Goal: Use online tool/utility: Utilize a website feature to perform a specific function

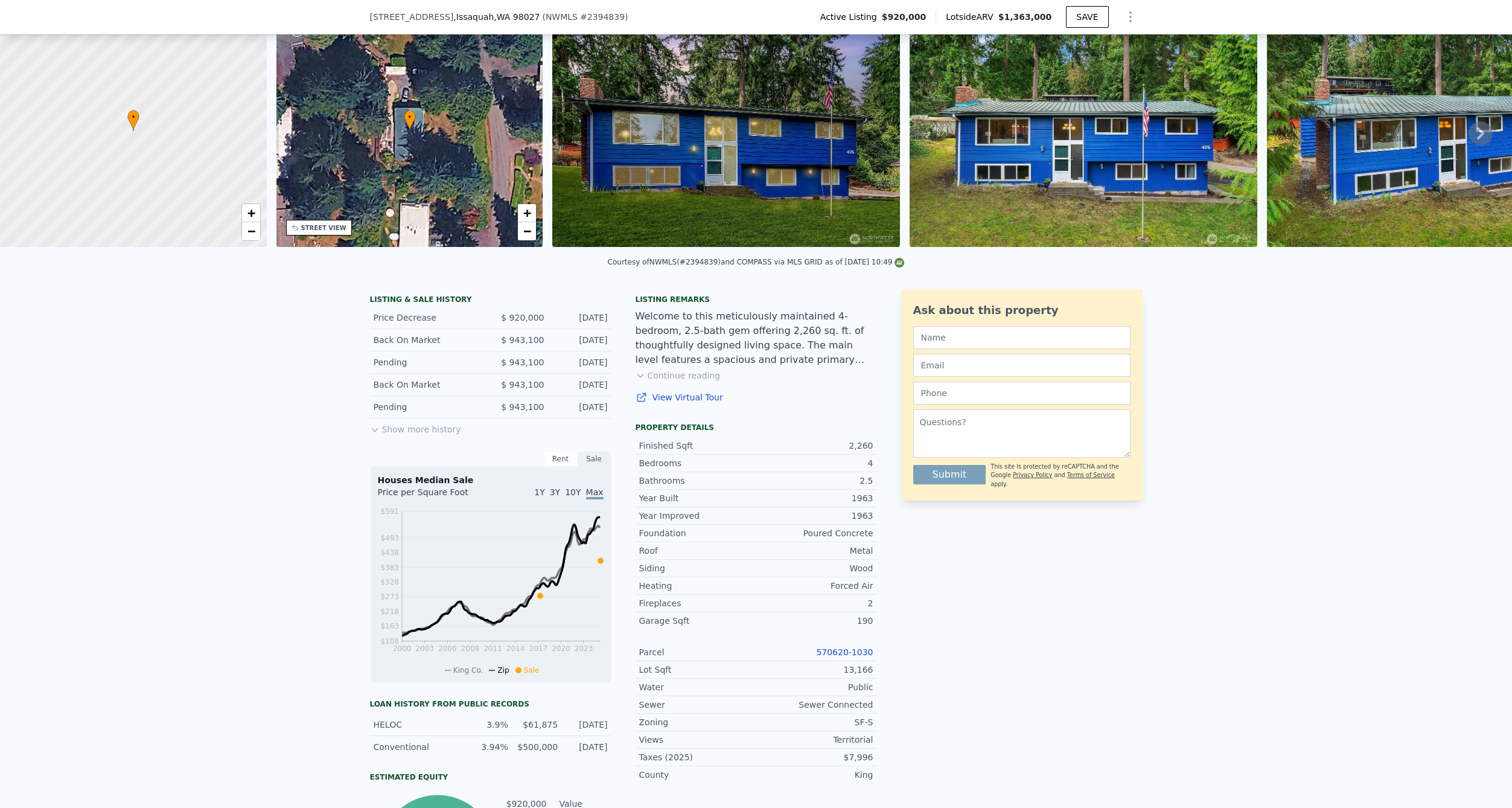
scroll to position [53, 0]
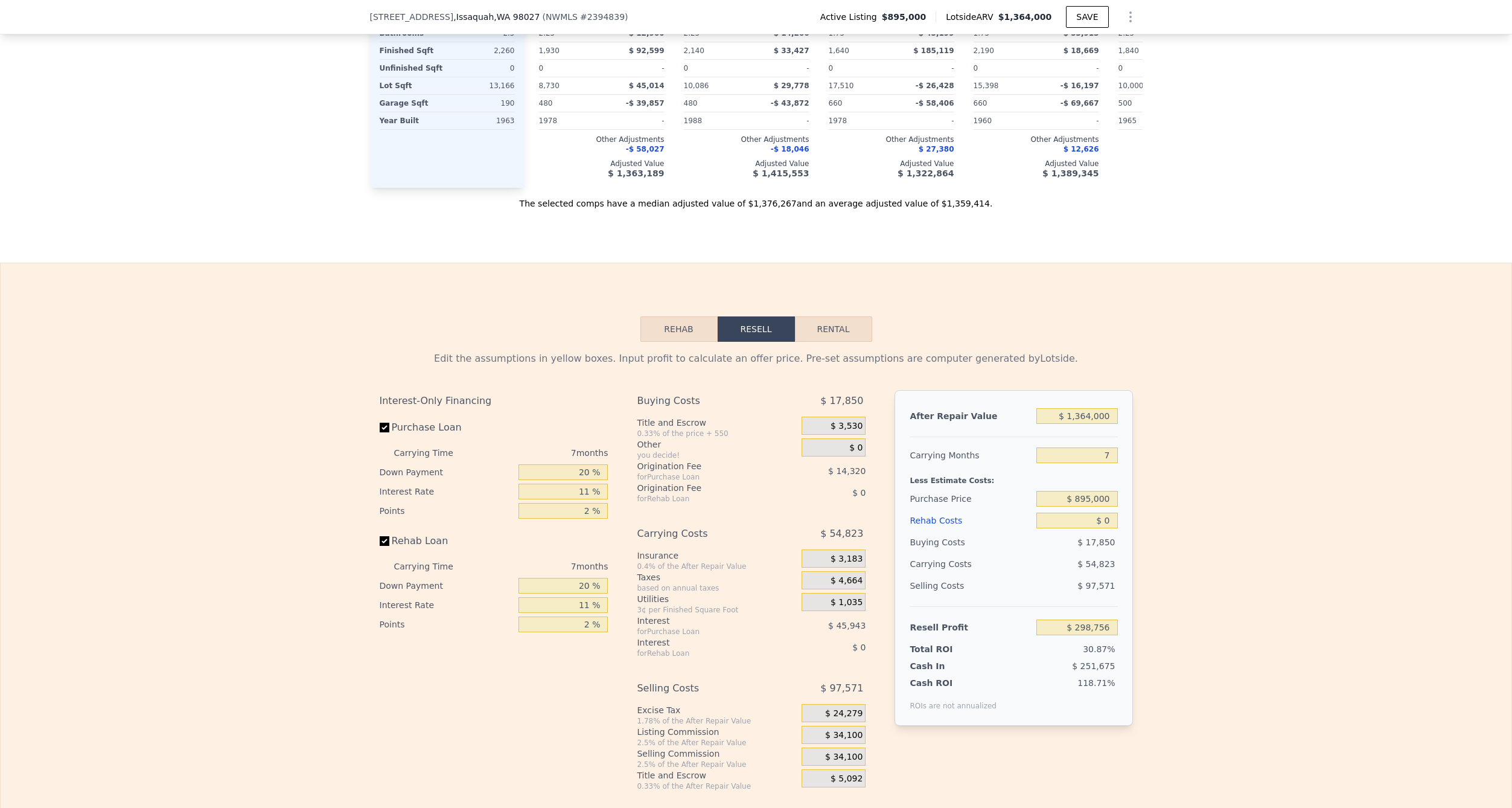
scroll to position [1632, 0]
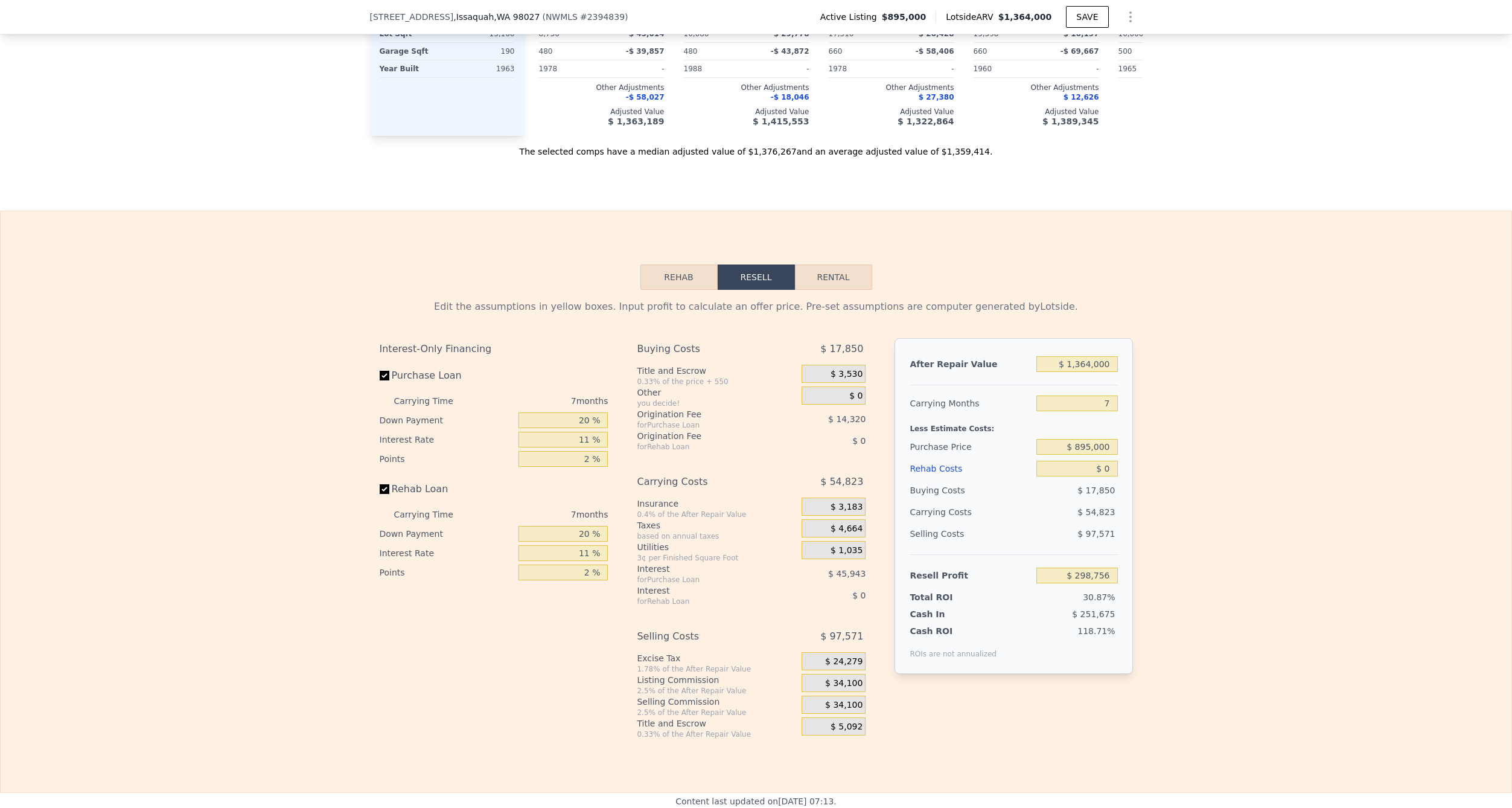
click at [691, 269] on button "Rehab" at bounding box center [679, 277] width 78 height 25
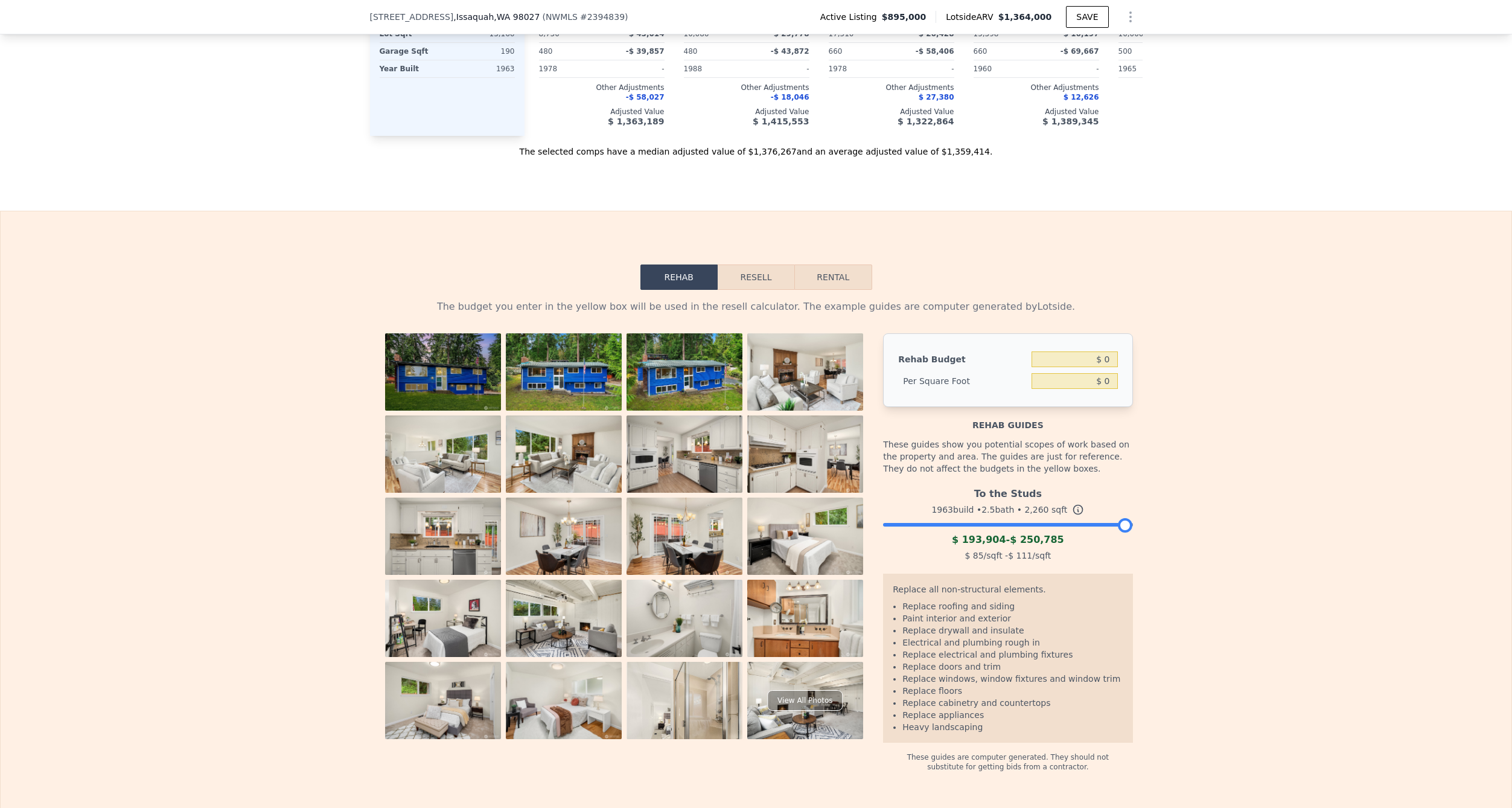
click at [723, 274] on button "Resell" at bounding box center [756, 277] width 77 height 25
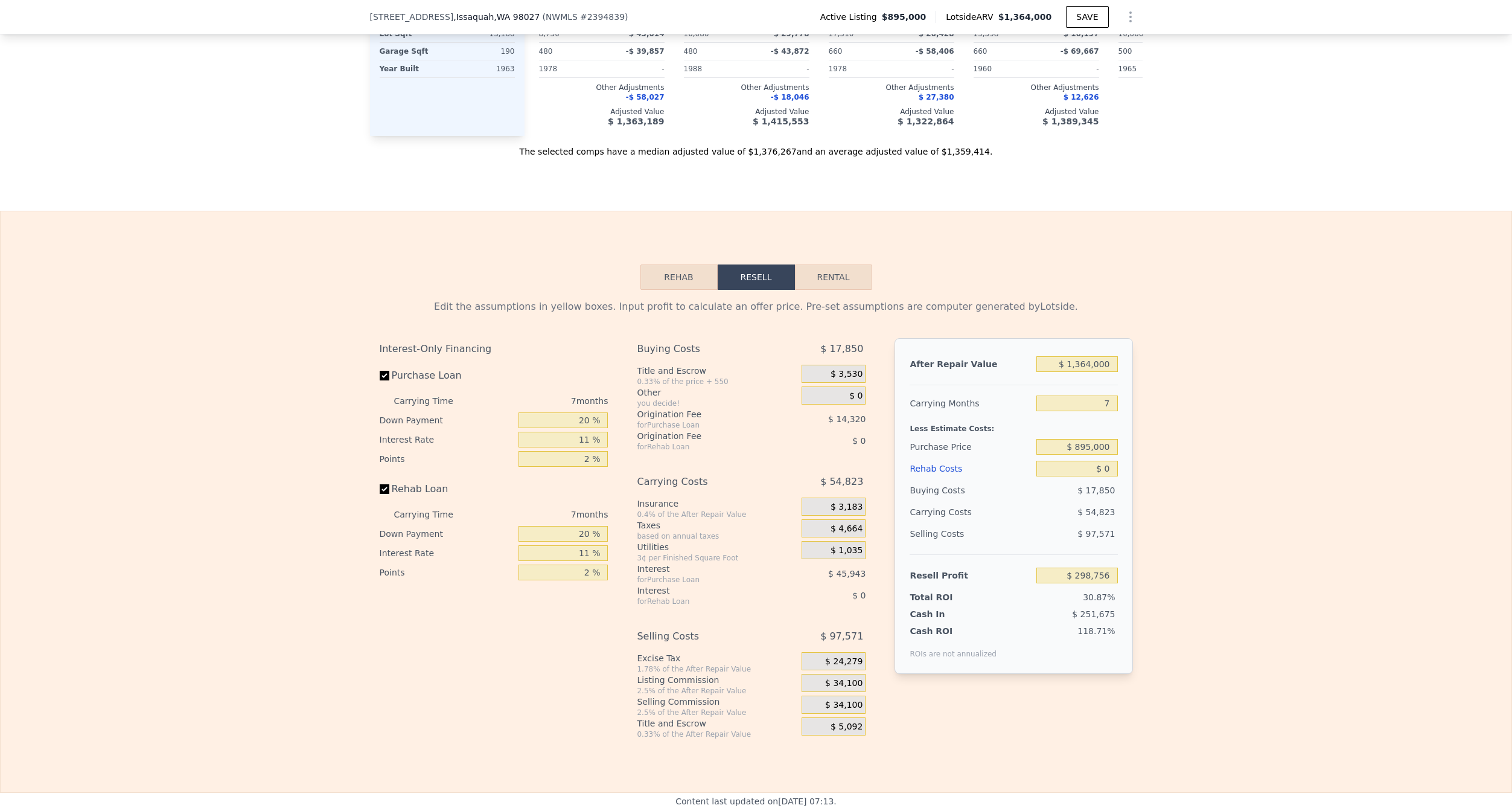
click at [822, 270] on button "Rental" at bounding box center [834, 277] width 78 height 25
select select "30"
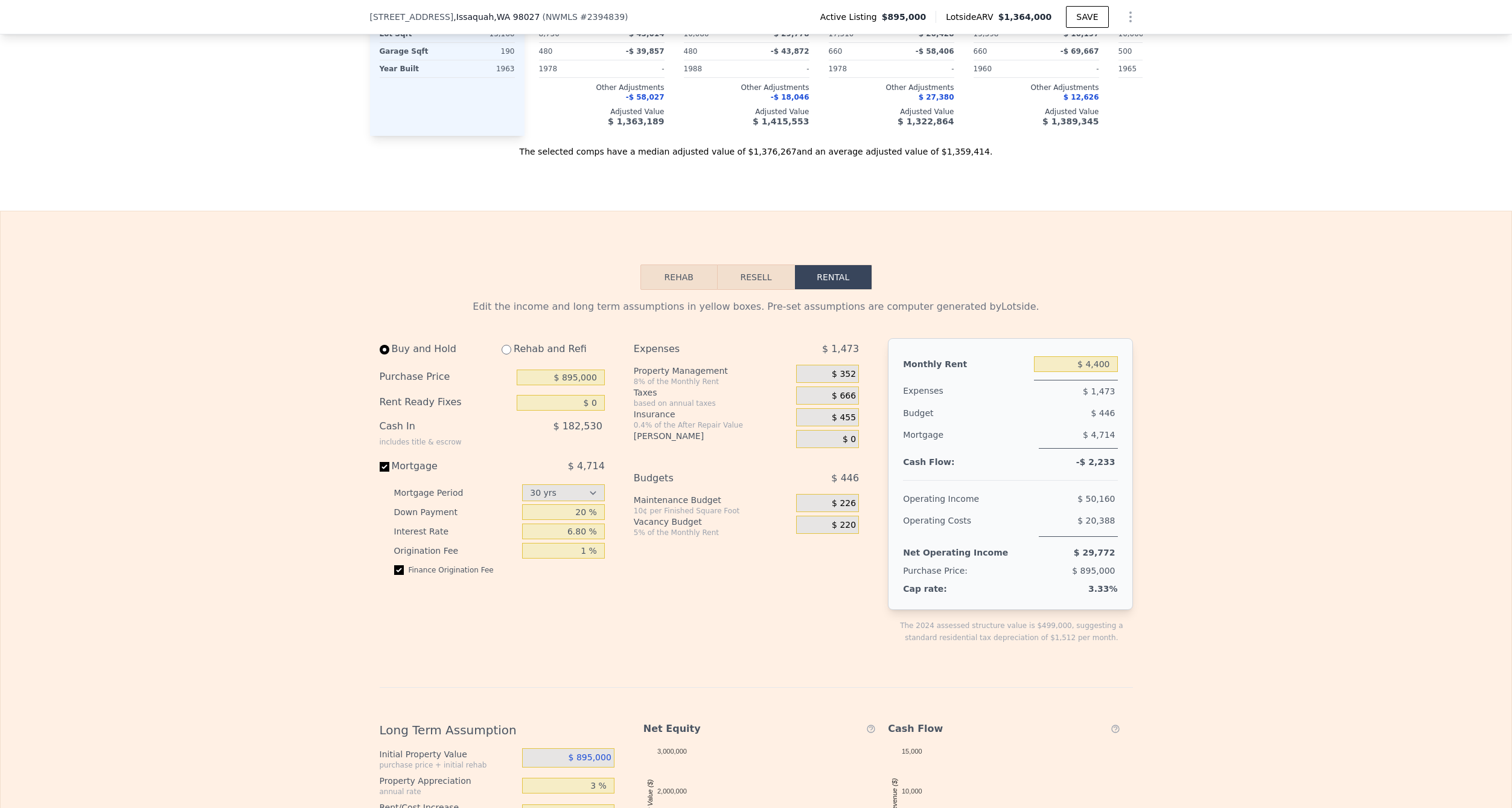
click at [521, 346] on div "Rehab and Refi" at bounding box center [548, 349] width 113 height 22
click at [503, 355] on div "Rehab and Refi" at bounding box center [548, 349] width 113 height 22
click at [512, 351] on div "Rehab and Refi" at bounding box center [548, 349] width 113 height 22
click at [509, 348] on input "radio" at bounding box center [507, 350] width 10 height 10
radio input "true"
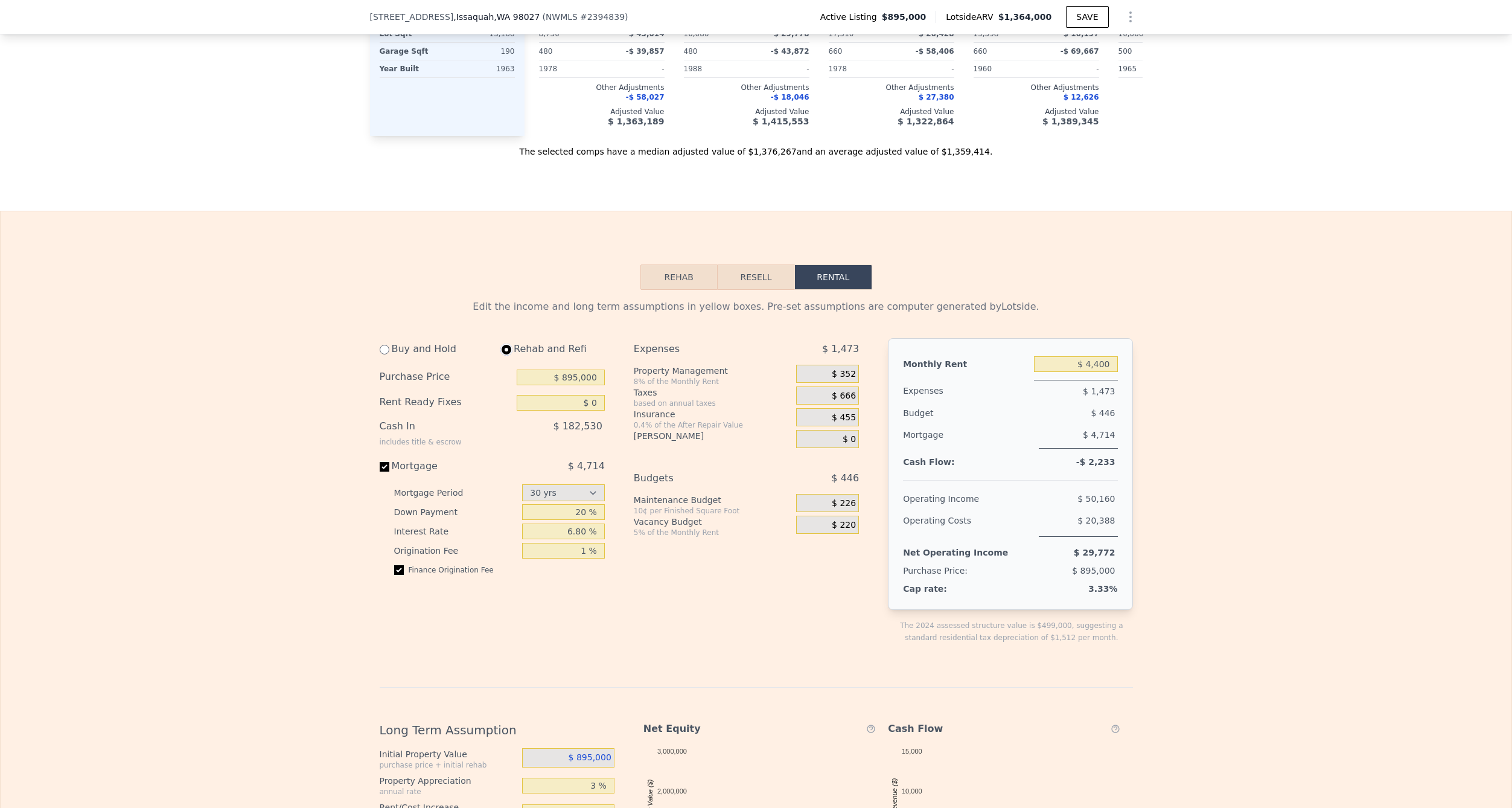
select select "30"
type input "$ 5,100"
drag, startPoint x: 579, startPoint y: 403, endPoint x: 610, endPoint y: 404, distance: 31.0
click at [605, 403] on input "$ 0" at bounding box center [561, 402] width 88 height 16
type input "$ 150,000"
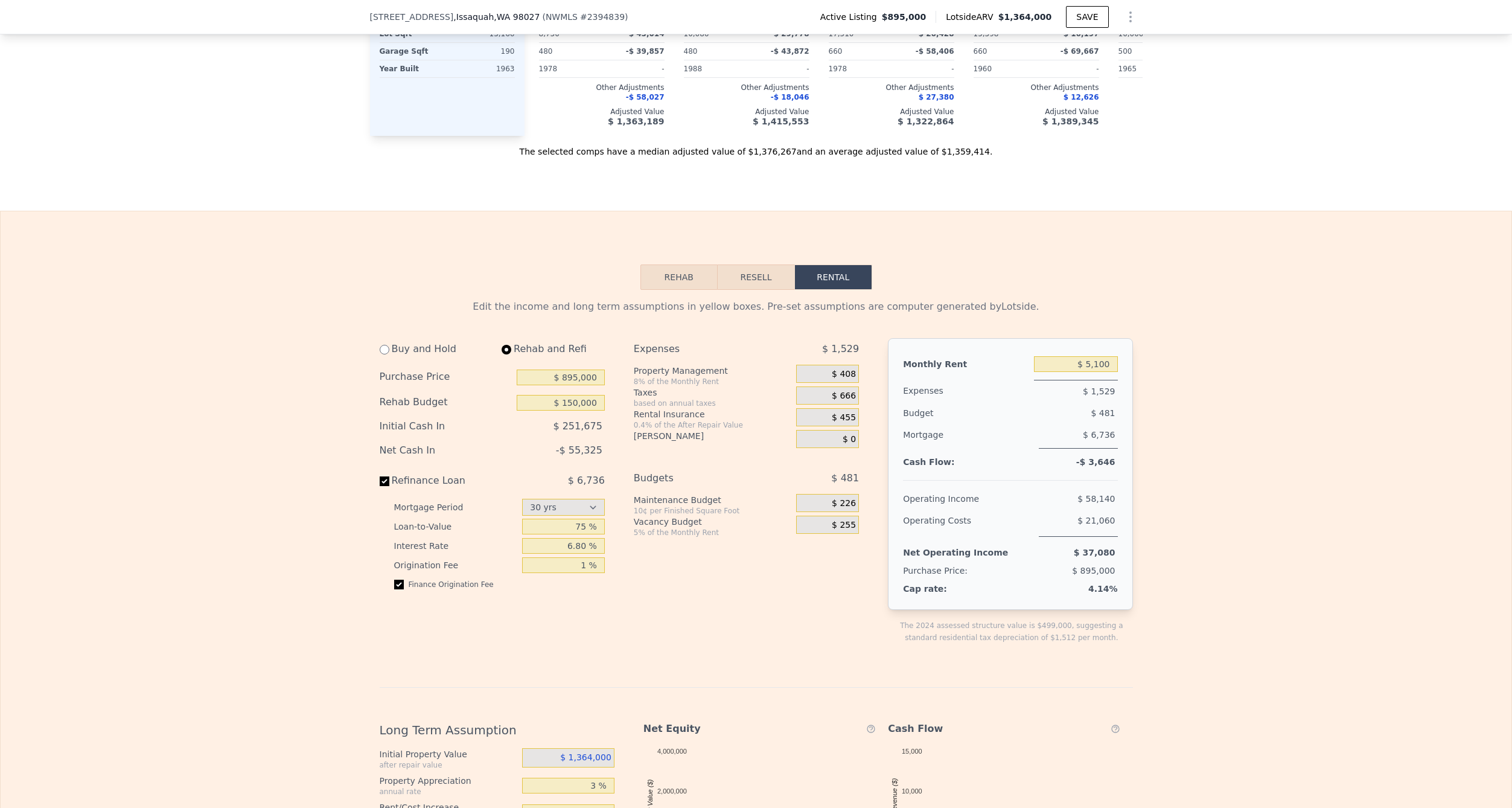
click at [356, 418] on div "Edit the income and long term assumptions in yellow boxes. Pre-set assumptions …" at bounding box center [756, 699] width 1511 height 821
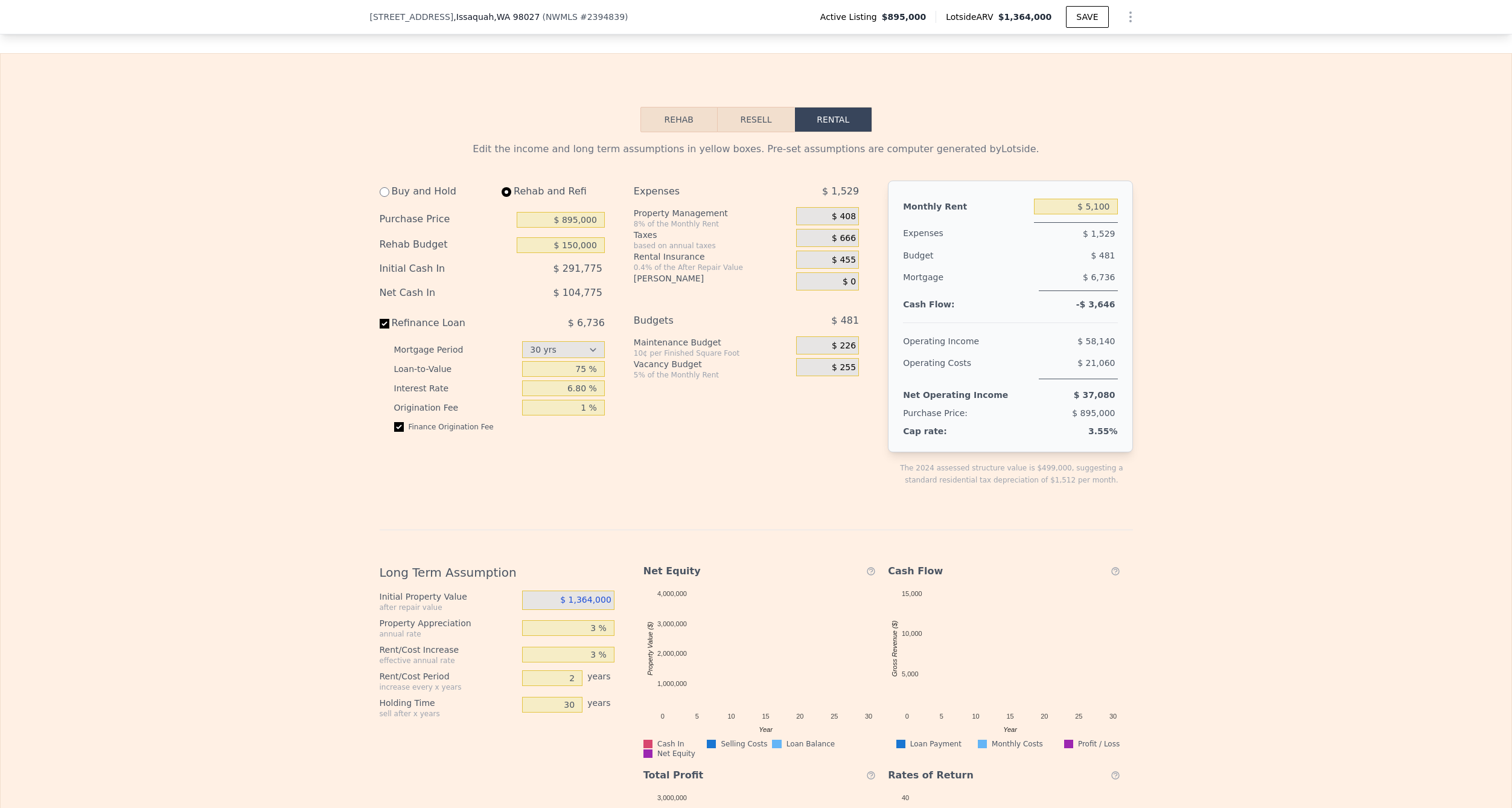
scroll to position [1839, 0]
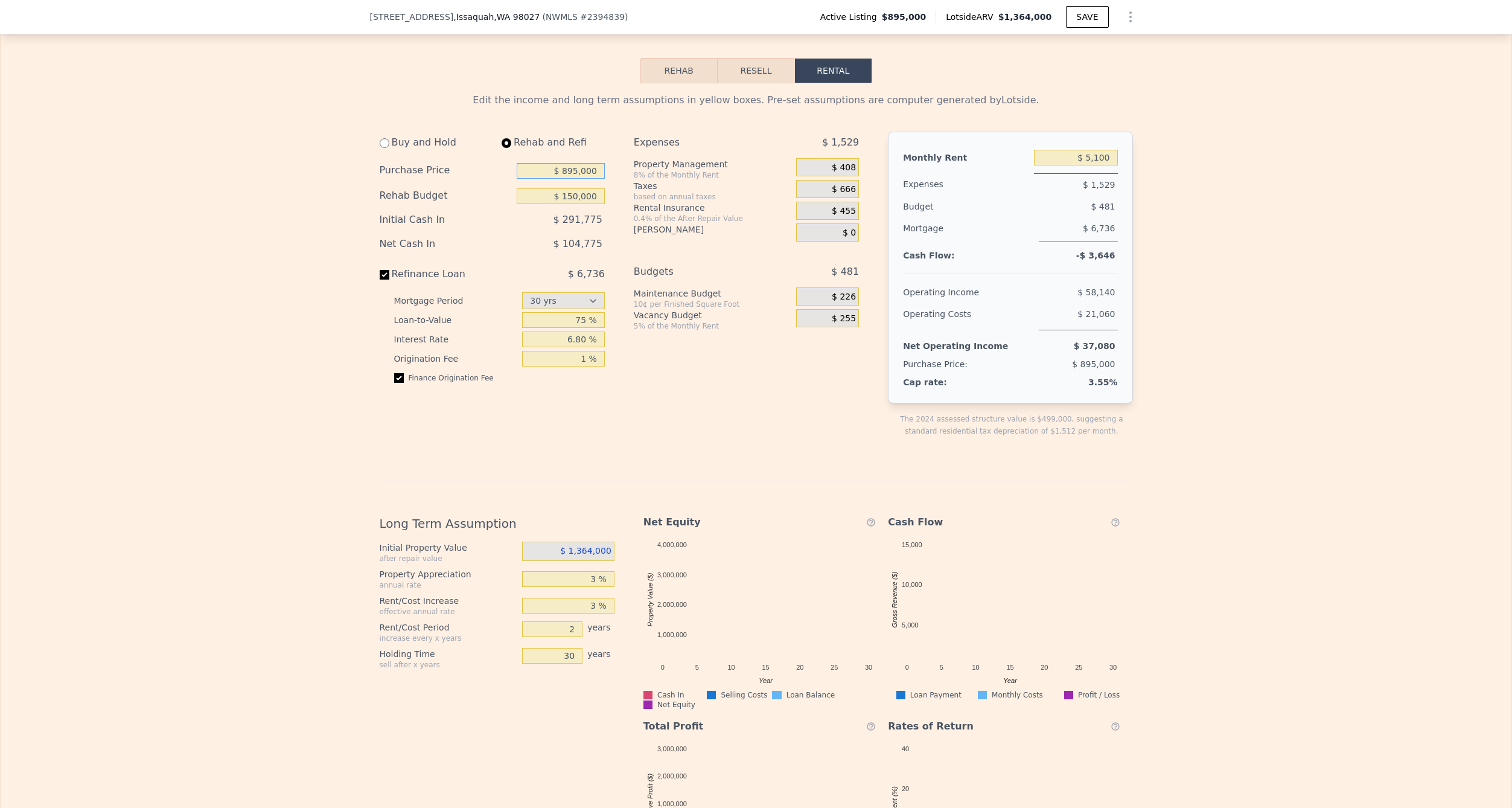
drag, startPoint x: 557, startPoint y: 174, endPoint x: 617, endPoint y: 171, distance: 60.1
click at [605, 171] on input "$ 895,000" at bounding box center [561, 170] width 88 height 16
click at [472, 448] on div "Buy and Hold Rehab and Refi Purchase Price $ 0 Rehab Budget $ 150,000 Initial C…" at bounding box center [496, 294] width 234 height 325
click at [538, 198] on input "$ 150,000" at bounding box center [561, 196] width 88 height 16
click at [553, 321] on input "75 %" at bounding box center [563, 320] width 83 height 16
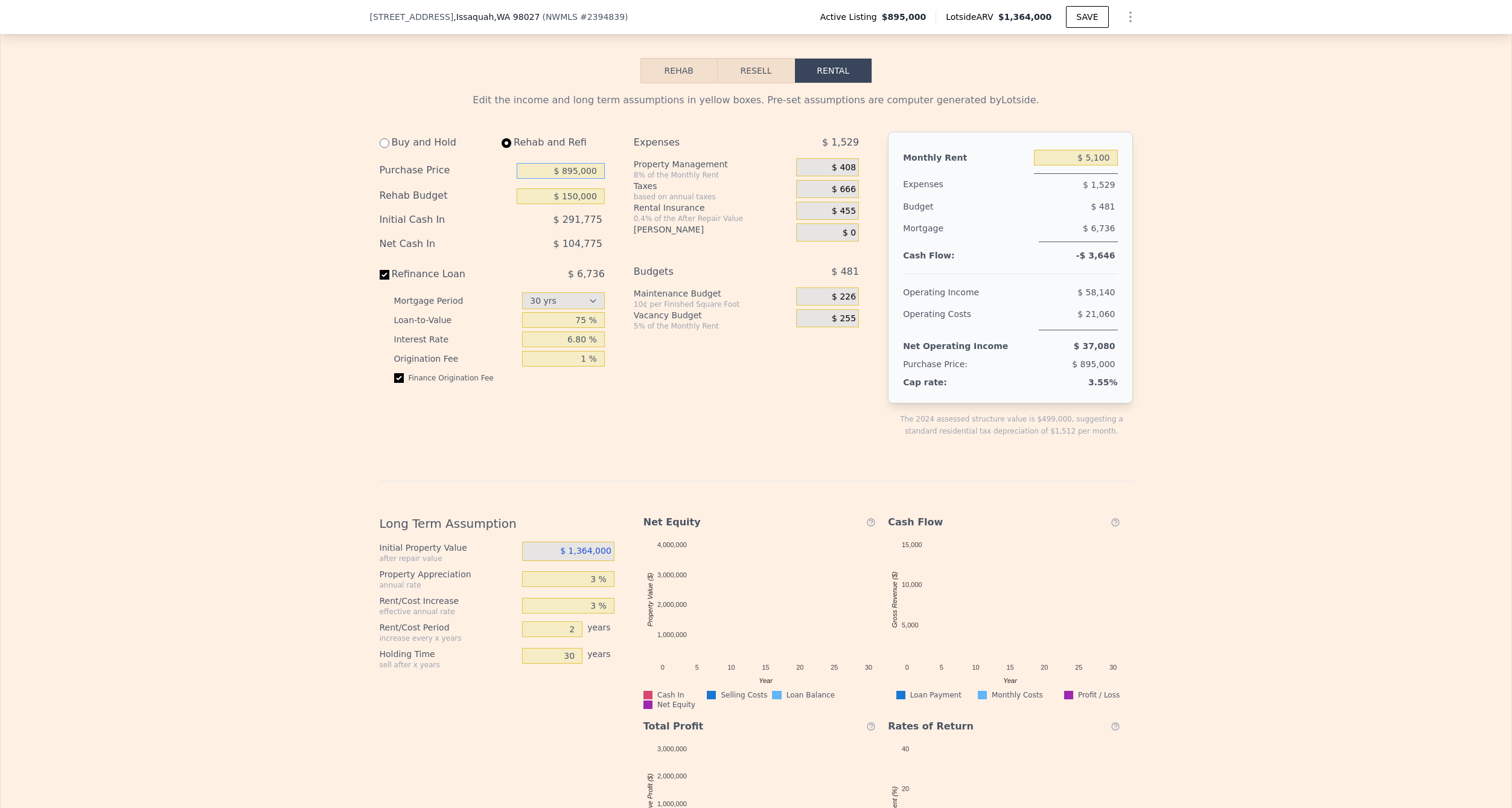
drag, startPoint x: 624, startPoint y: 165, endPoint x: 641, endPoint y: 168, distance: 17.3
click at [605, 166] on input "$ 895,000" at bounding box center [561, 170] width 88 height 16
drag, startPoint x: 603, startPoint y: 169, endPoint x: 528, endPoint y: 156, distance: 76.1
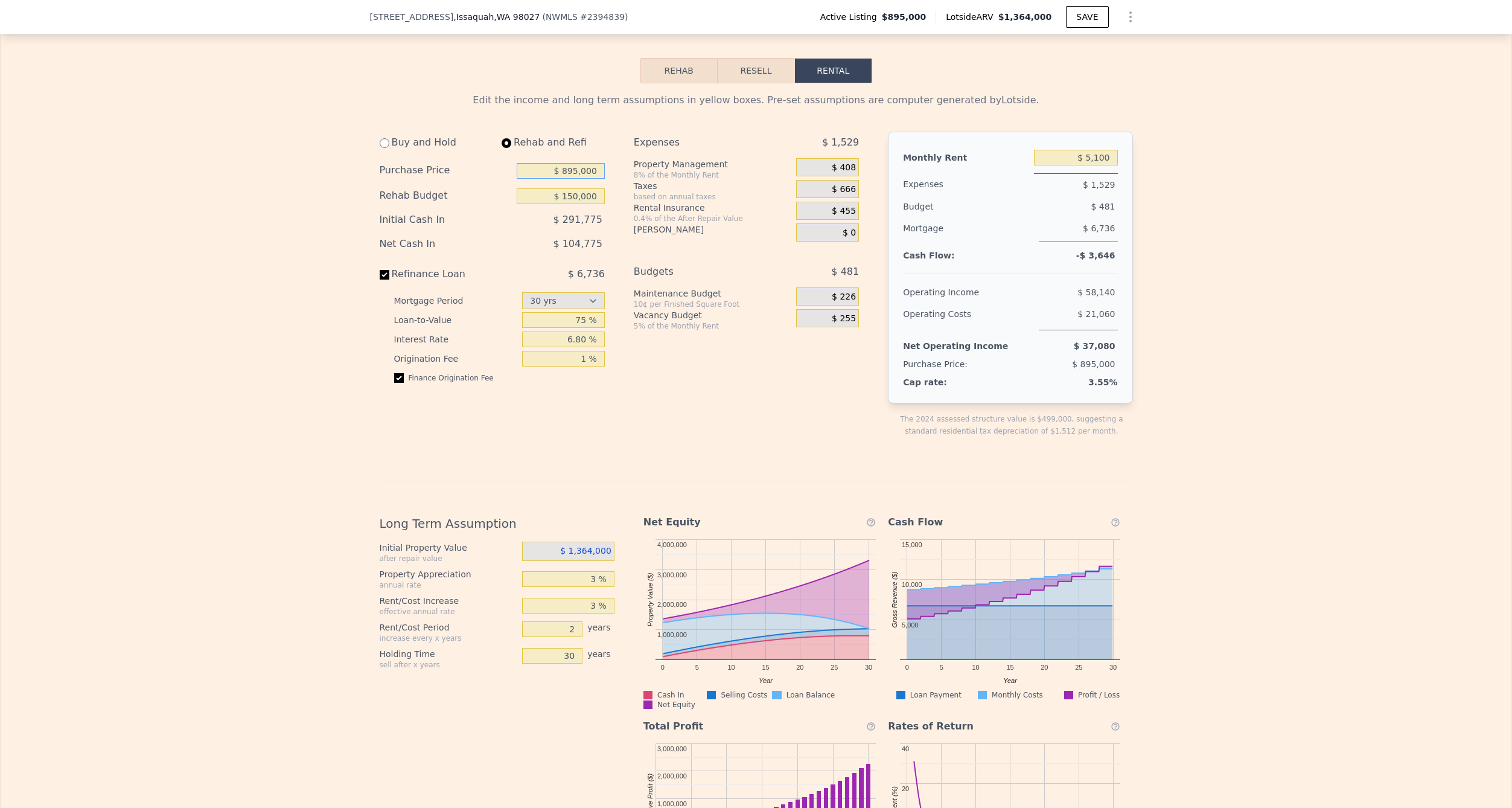
click at [528, 156] on div "Buy and Hold Rehab and Refi Purchase Price $ 895,000 Rehab Budget $ 150,000 Ini…" at bounding box center [492, 262] width 225 height 261
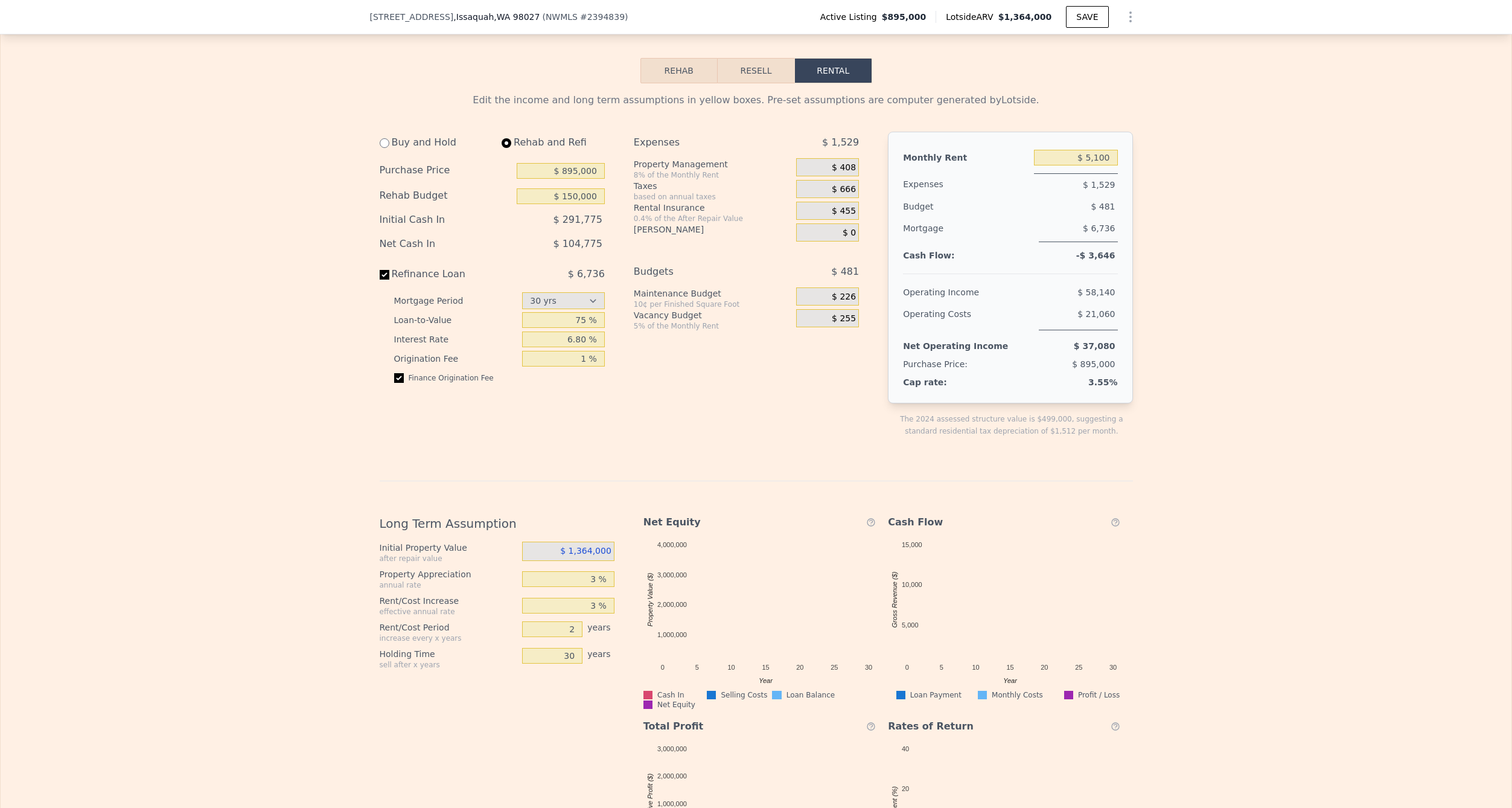
drag, startPoint x: 551, startPoint y: 161, endPoint x: 597, endPoint y: 170, distance: 46.9
click at [614, 168] on div "Buy and Hold Rehab and Refi Purchase Price $ 895,000 Rehab Budget $ 150,000 Ini…" at bounding box center [624, 294] width 490 height 325
click at [595, 169] on input "$ 895,000" at bounding box center [561, 170] width 88 height 16
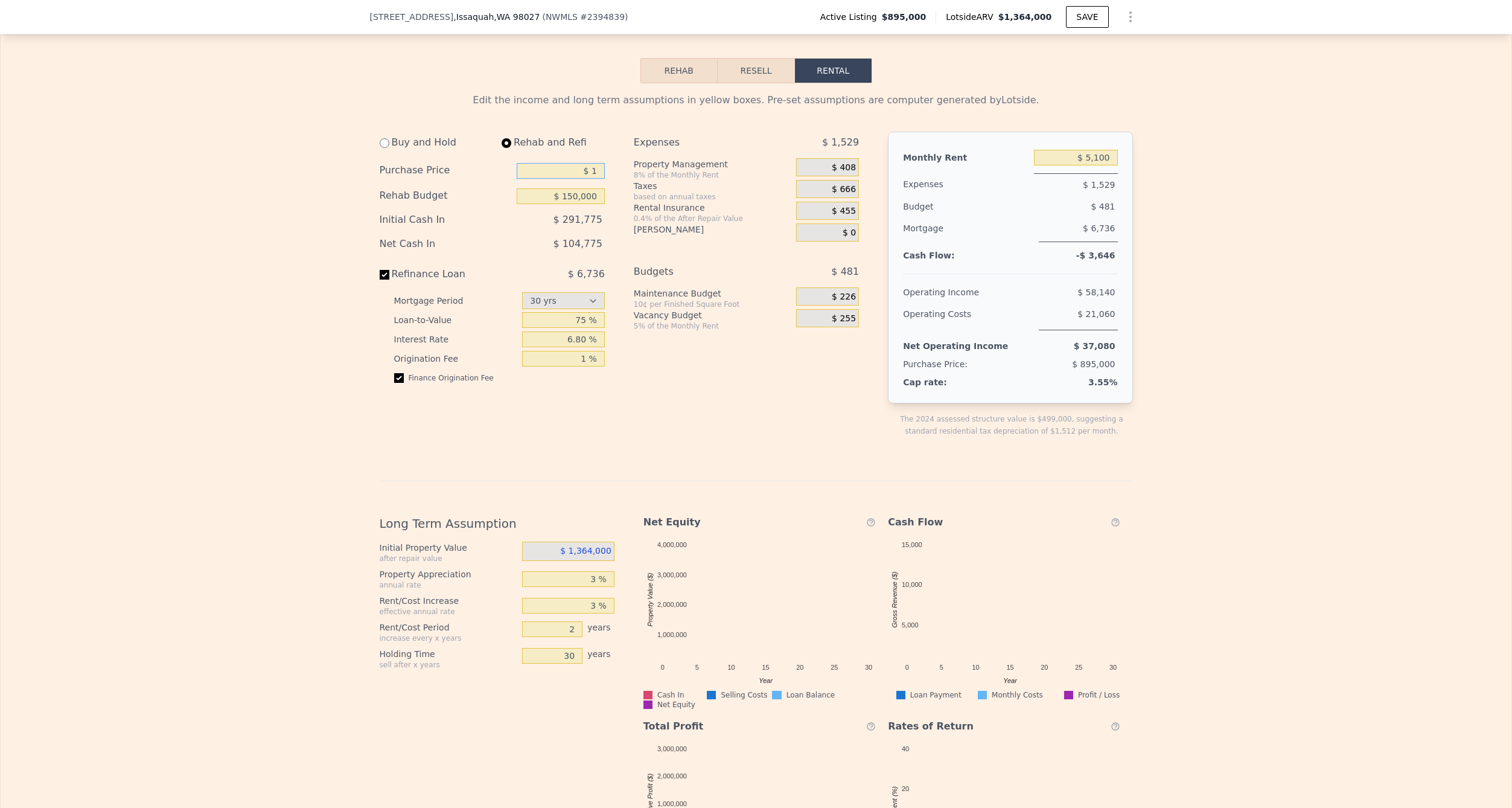
type input "$ 1"
click at [560, 360] on input "1 %" at bounding box center [563, 358] width 83 height 16
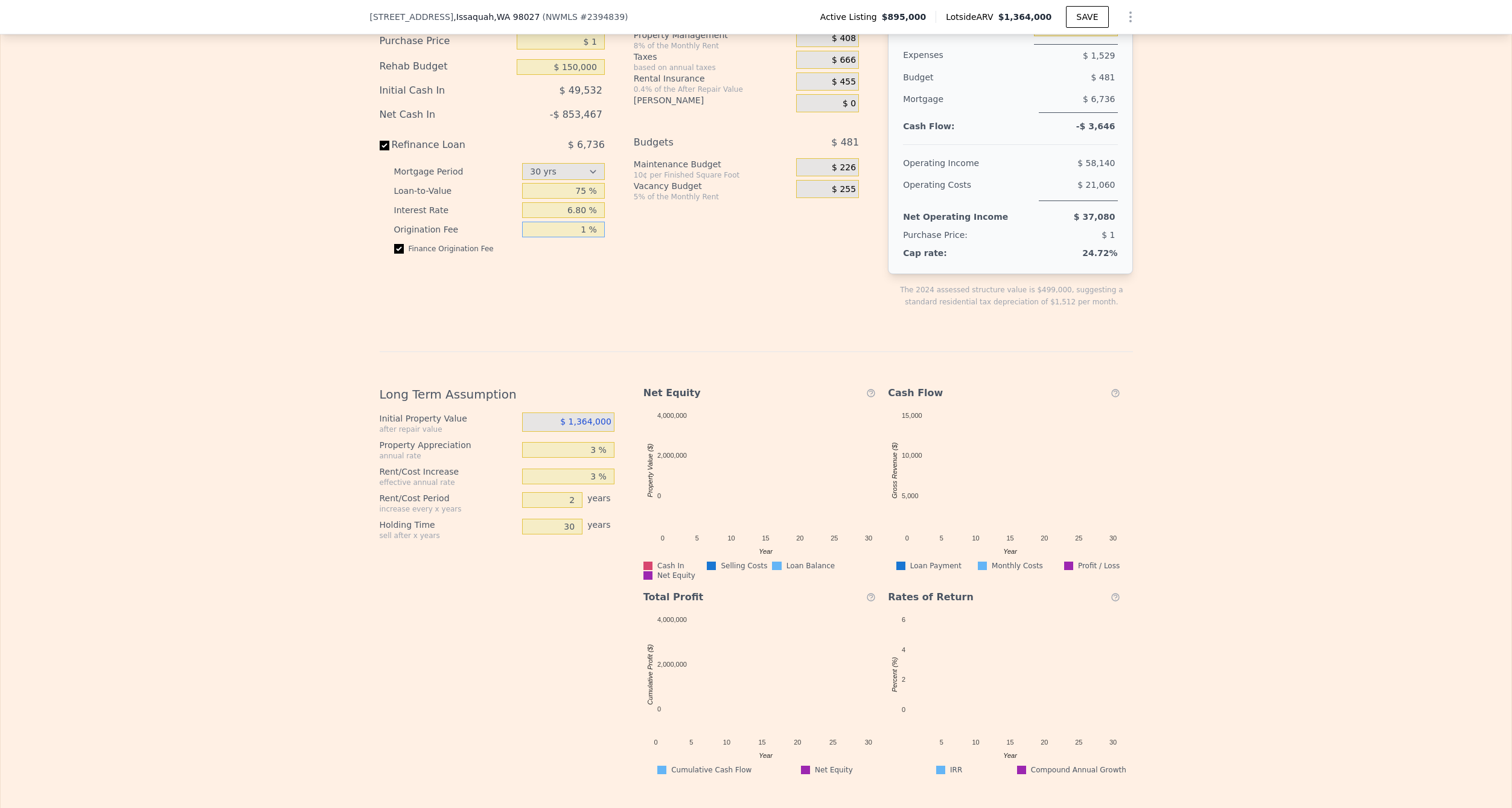
scroll to position [2045, 0]
